Goal: Go to known website: Access a specific website the user already knows

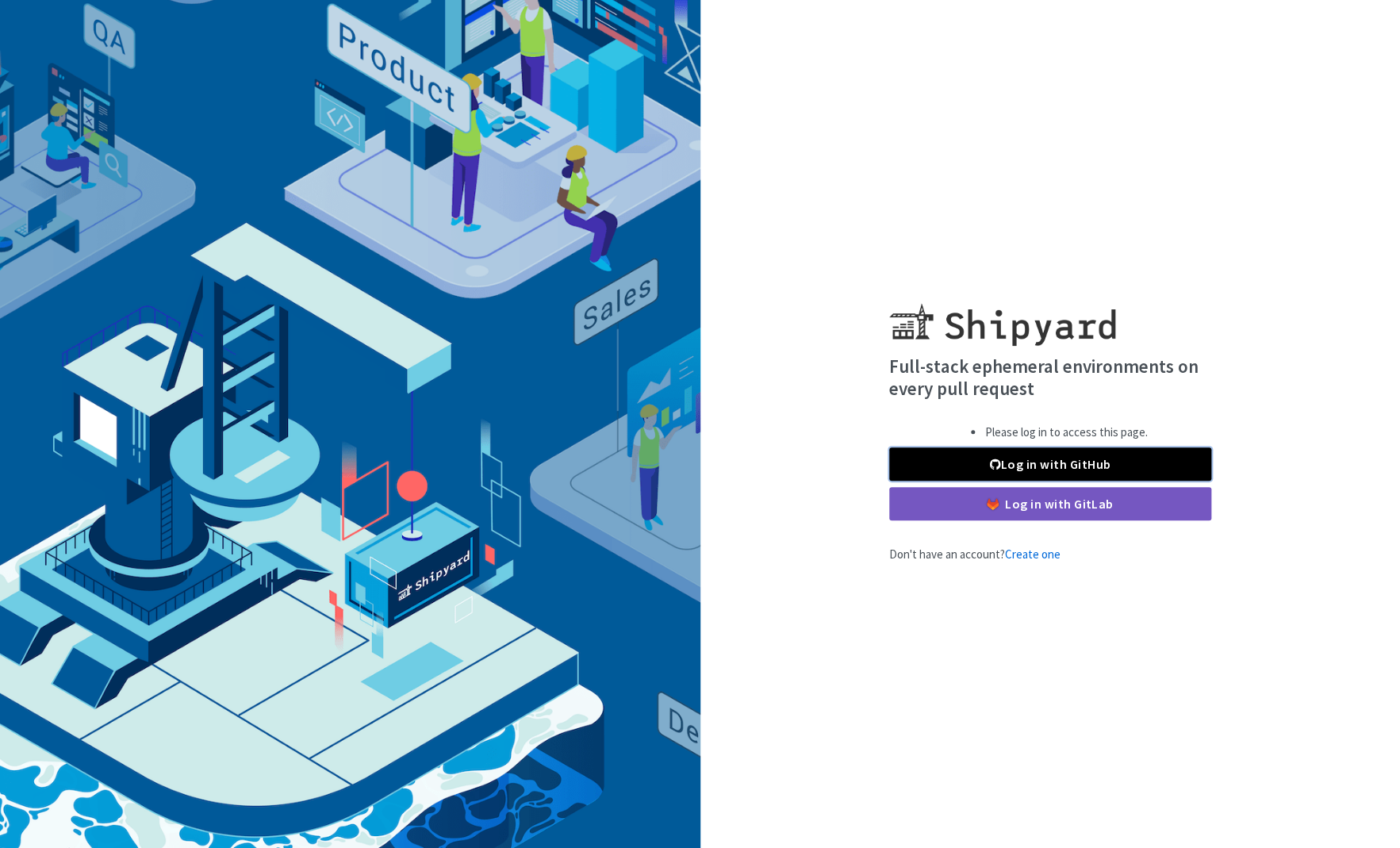
click at [1034, 473] on link "Log in with GitHub" at bounding box center [1050, 464] width 322 height 34
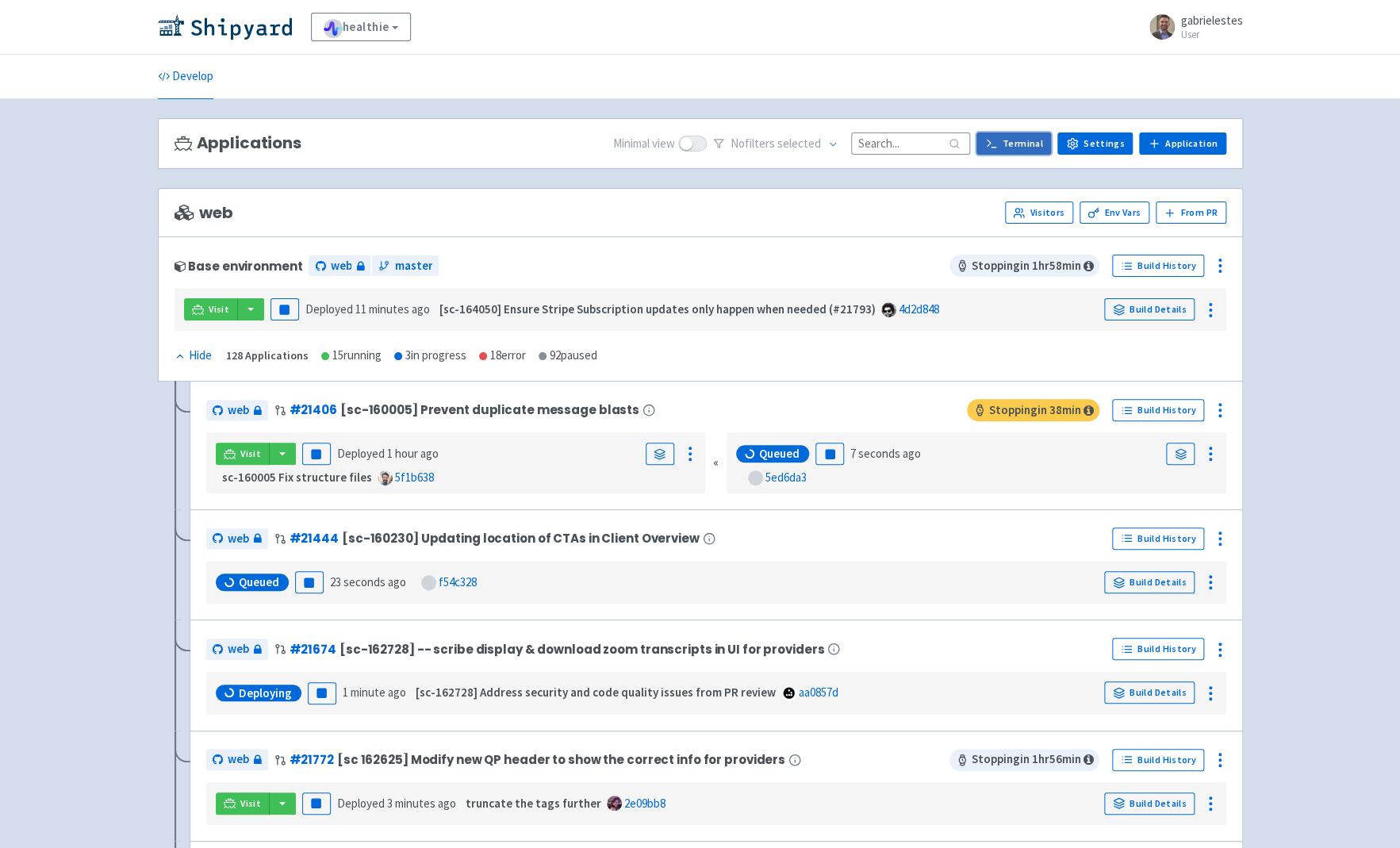
click at [1035, 150] on link "Terminal" at bounding box center [1014, 144] width 75 height 22
